Goal: Information Seeking & Learning: Find contact information

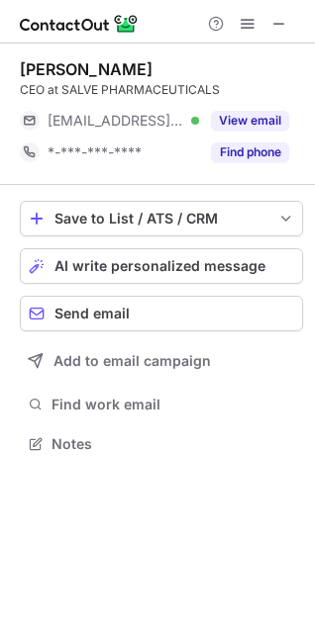
scroll to position [430, 315]
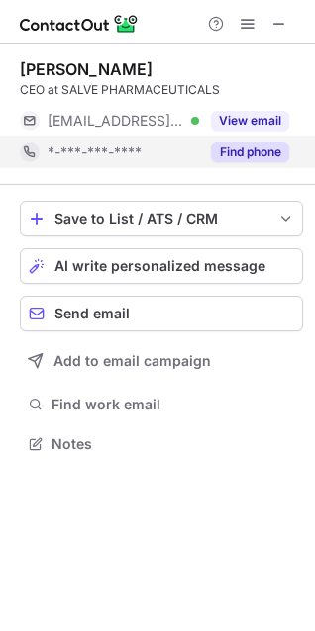
click at [260, 161] on button "Find phone" at bounding box center [250, 152] width 78 height 20
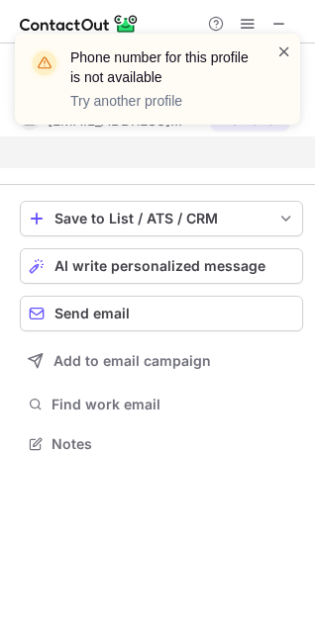
scroll to position [399, 315]
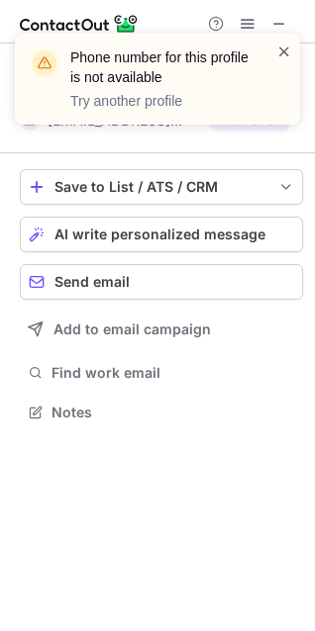
click at [288, 51] on span at bounding box center [284, 52] width 16 height 20
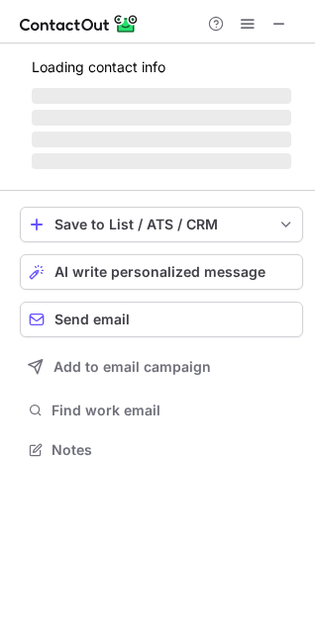
scroll to position [448, 315]
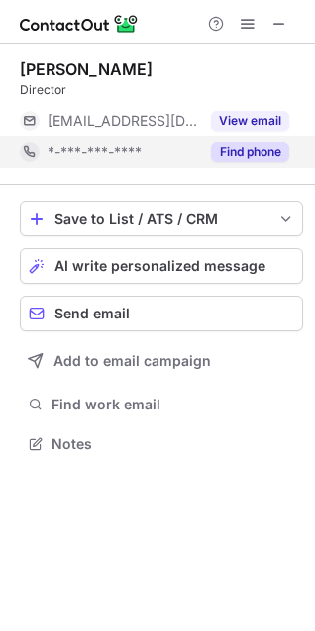
click at [264, 154] on button "Find phone" at bounding box center [250, 152] width 78 height 20
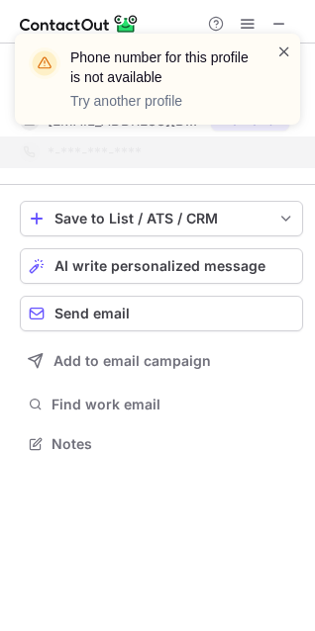
click at [281, 55] on span at bounding box center [284, 52] width 16 height 20
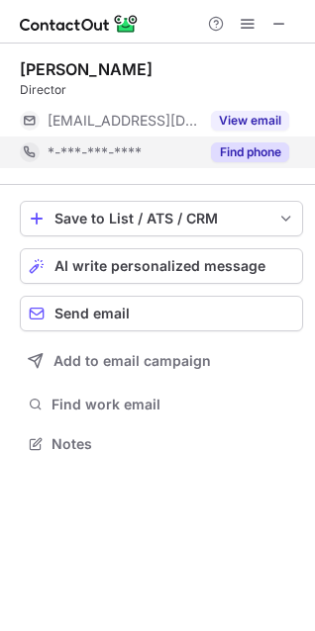
click at [238, 163] on div "Find phone" at bounding box center [244, 153] width 90 height 32
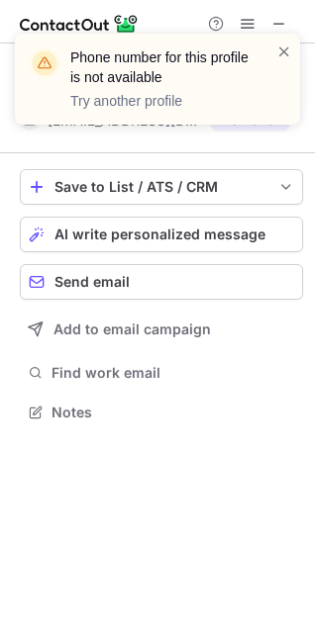
scroll to position [399, 315]
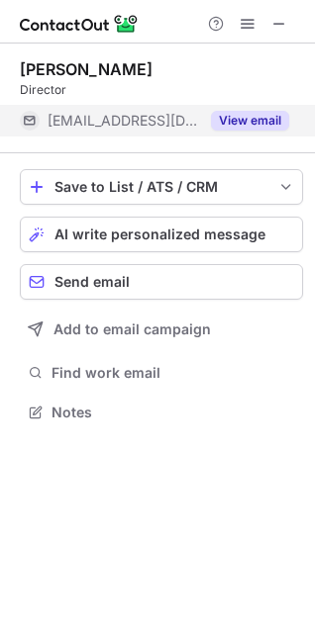
click at [280, 116] on button "View email" at bounding box center [250, 121] width 78 height 20
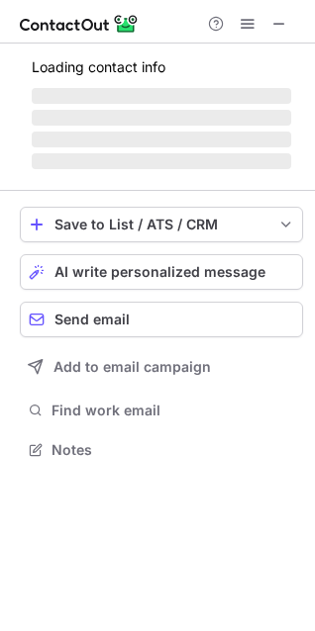
scroll to position [430, 315]
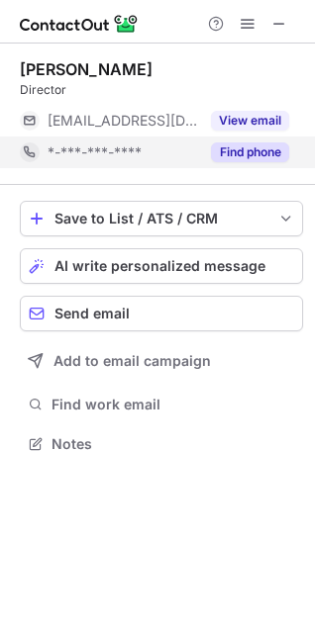
click at [241, 154] on button "Find phone" at bounding box center [250, 152] width 78 height 20
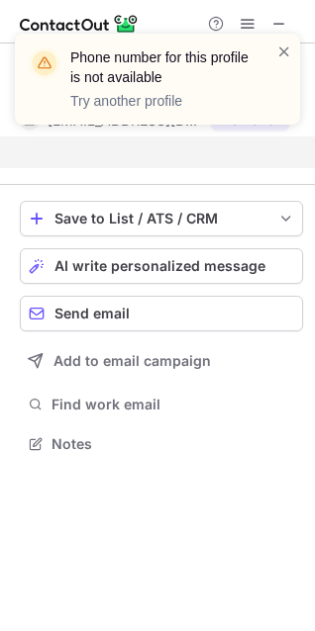
scroll to position [399, 315]
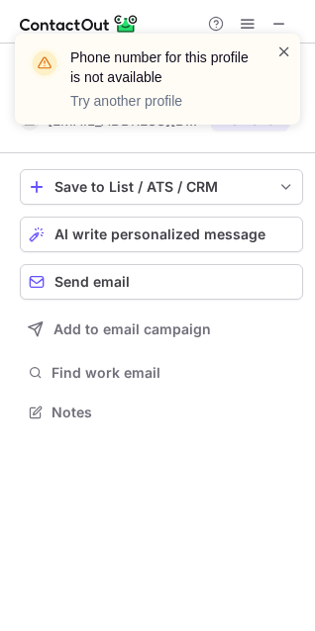
click at [278, 50] on span at bounding box center [284, 52] width 16 height 20
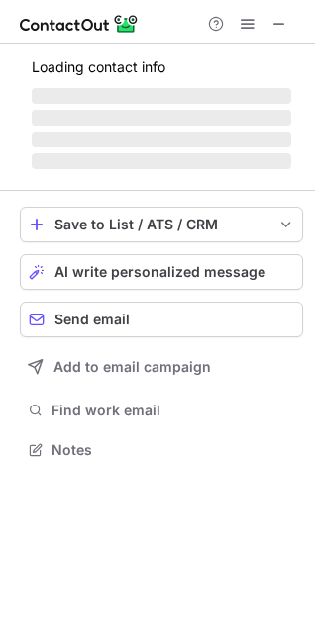
scroll to position [430, 315]
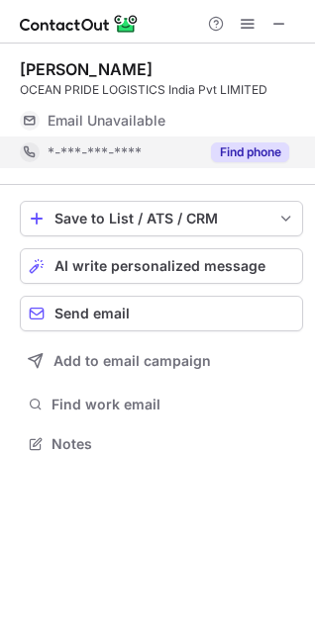
click at [227, 157] on button "Find phone" at bounding box center [250, 152] width 78 height 20
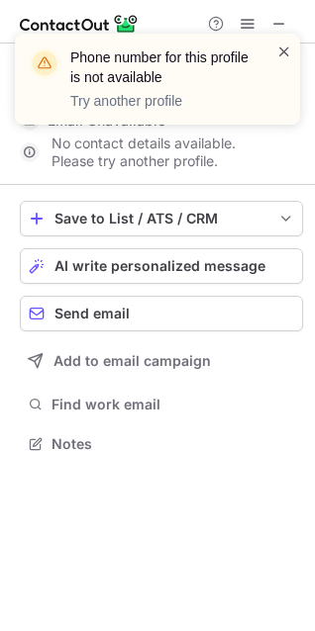
click at [279, 49] on span at bounding box center [284, 52] width 16 height 20
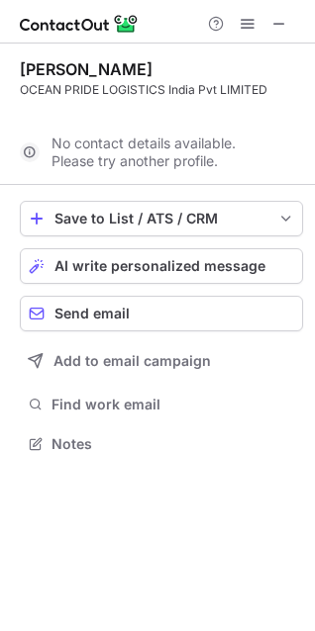
scroll to position [399, 315]
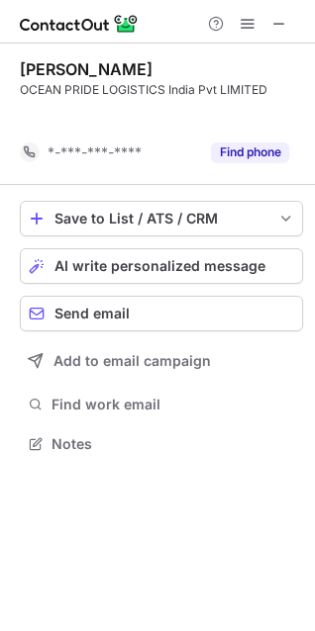
scroll to position [399, 315]
